Goal: Information Seeking & Learning: Learn about a topic

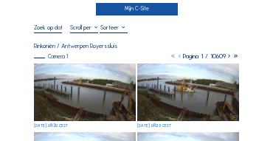
scroll to position [30, 0]
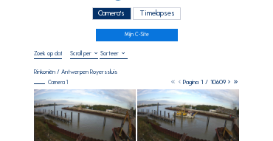
click at [115, 15] on div "Camera's" at bounding box center [111, 13] width 39 height 13
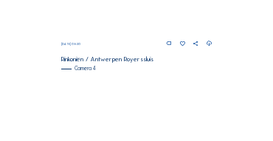
scroll to position [623, 0]
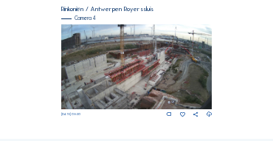
click at [128, 60] on img at bounding box center [136, 66] width 151 height 85
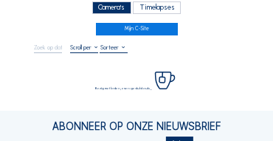
scroll to position [44, 0]
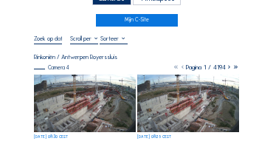
click at [77, 84] on img at bounding box center [85, 103] width 102 height 58
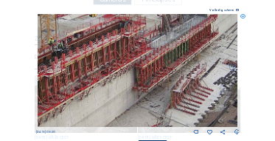
drag, startPoint x: 129, startPoint y: 79, endPoint x: 82, endPoint y: 86, distance: 47.7
click at [82, 86] on img at bounding box center [138, 70] width 201 height 113
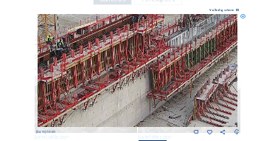
drag, startPoint x: 159, startPoint y: 59, endPoint x: 91, endPoint y: 92, distance: 76.2
click at [90, 92] on img at bounding box center [138, 70] width 201 height 113
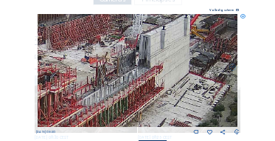
drag, startPoint x: 125, startPoint y: 74, endPoint x: 106, endPoint y: 100, distance: 31.7
click at [106, 100] on img at bounding box center [138, 70] width 201 height 113
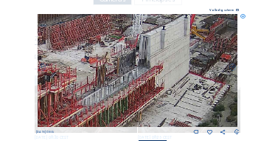
click at [244, 21] on div "Scroll om door de tijd te reizen | Druk op de 'Alt'-knop + scroll om te Zoomen …" at bounding box center [137, 70] width 275 height 141
click at [243, 18] on icon at bounding box center [242, 16] width 5 height 5
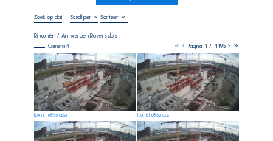
scroll to position [89, 0]
